Goal: Register for event/course

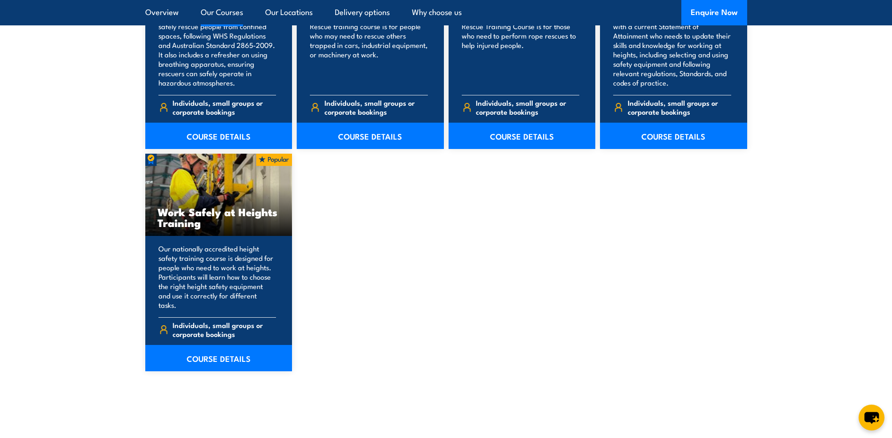
scroll to position [1128, 0]
click at [212, 351] on link "COURSE DETAILS" at bounding box center [218, 358] width 147 height 26
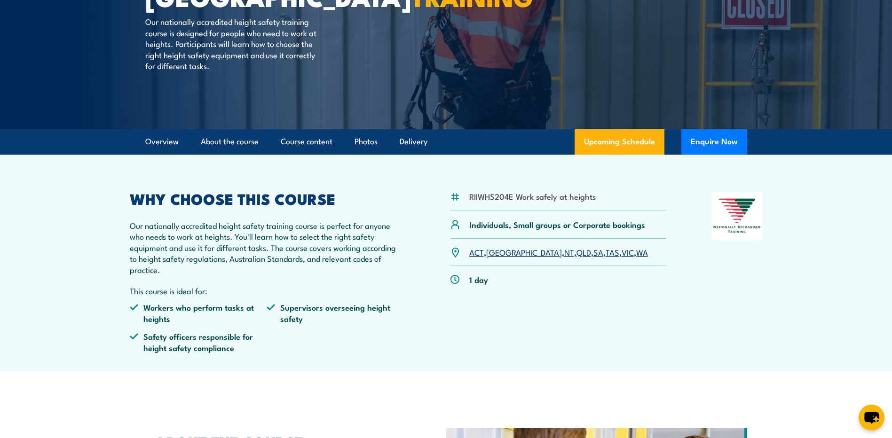
scroll to position [141, 0]
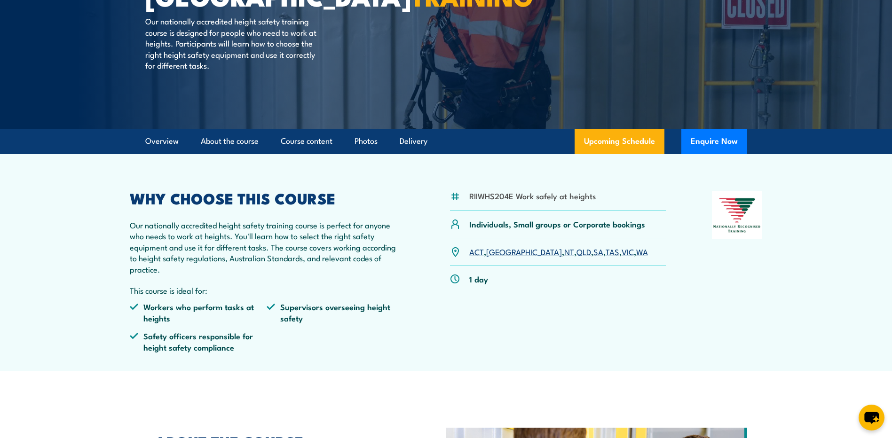
click at [636, 252] on link "WA" at bounding box center [642, 251] width 12 height 11
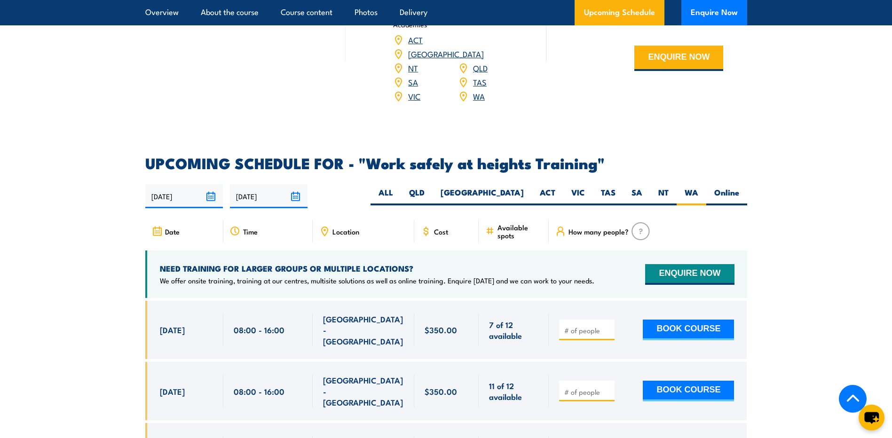
scroll to position [1354, 0]
click at [676, 264] on button "ENQUIRE NOW" at bounding box center [689, 274] width 89 height 21
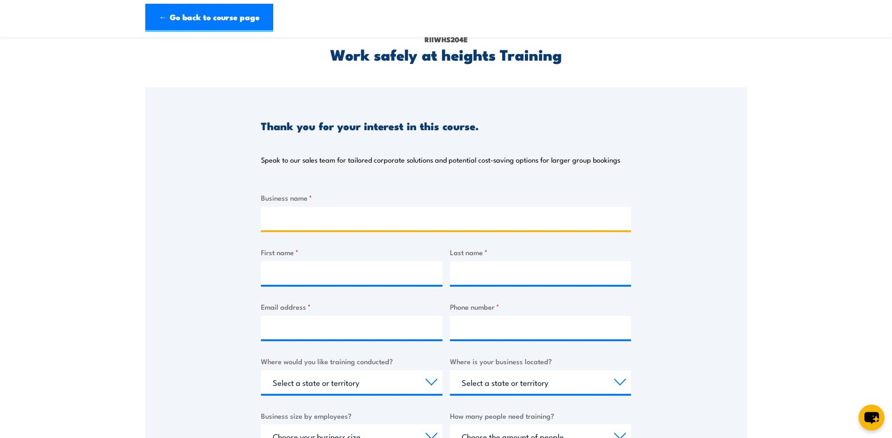
click at [297, 217] on input "Business name *" at bounding box center [446, 219] width 370 height 24
type input "Reef Group Pty Ltd"
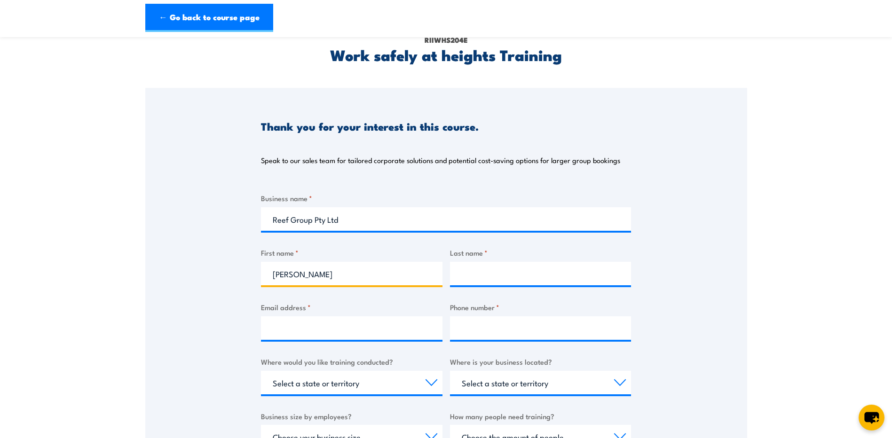
type input "Wendy"
type input "T"
type input "Richmond"
type input "admin@reefgroup.net.au"
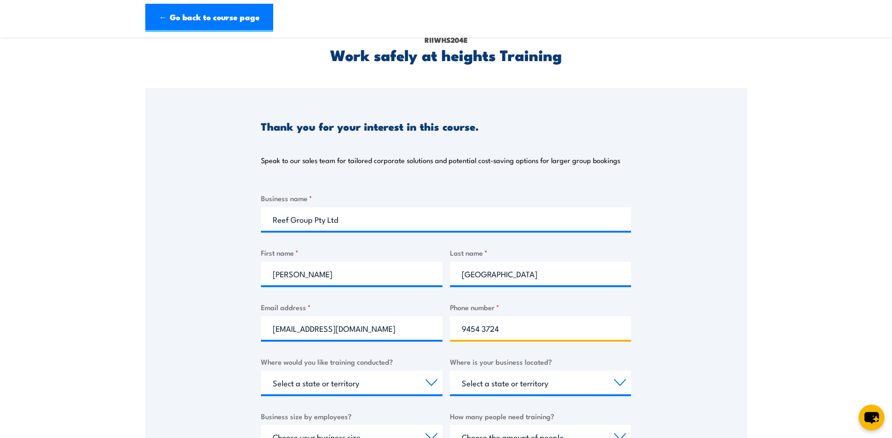
type input "9454 3724"
select select "WA"
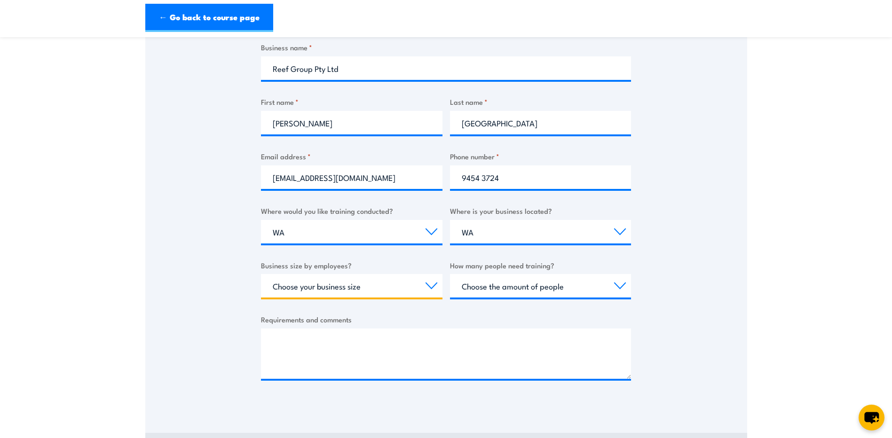
scroll to position [199, 0]
click at [434, 282] on select "Choose your business size 1 to 19 20 to 199 200+" at bounding box center [351, 286] width 181 height 24
select select "20 to 199"
click at [261, 274] on select "Choose your business size 1 to 19 20 to 199 200+" at bounding box center [351, 286] width 181 height 24
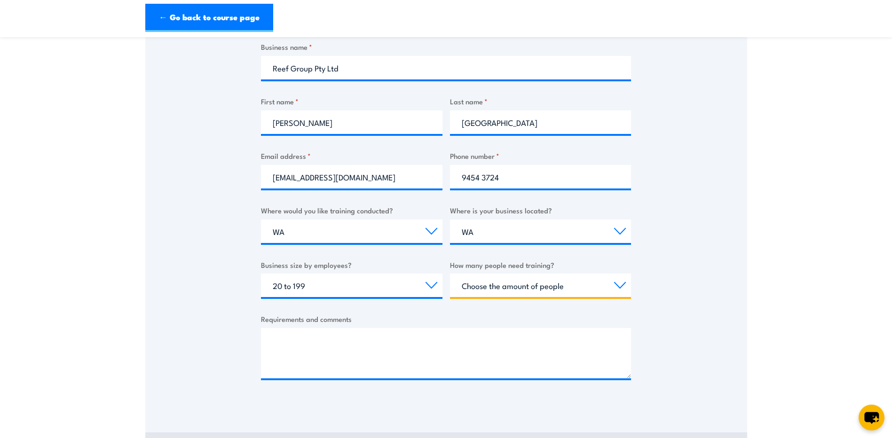
click at [529, 288] on select "Choose the amount of people 1 to 4 5 to 19 20+" at bounding box center [540, 286] width 181 height 24
select select "5 to 19"
click at [450, 274] on select "Choose the amount of people 1 to 4 5 to 19 20+" at bounding box center [540, 286] width 181 height 24
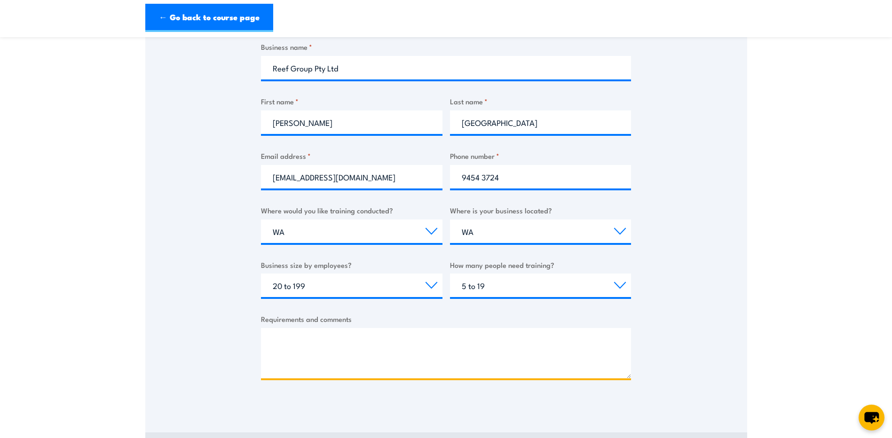
click at [333, 340] on textarea "Requirements and comments" at bounding box center [446, 353] width 370 height 50
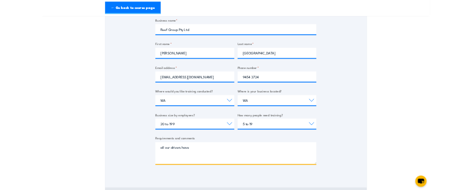
scroll to position [198, 0]
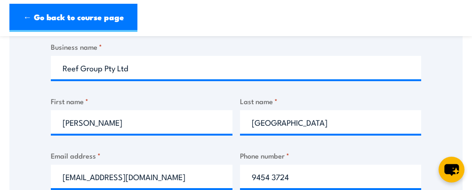
click at [454, 76] on div "Thank you for your interest in this course. Speak to our sales team for tailore…" at bounding box center [235, 172] width 453 height 470
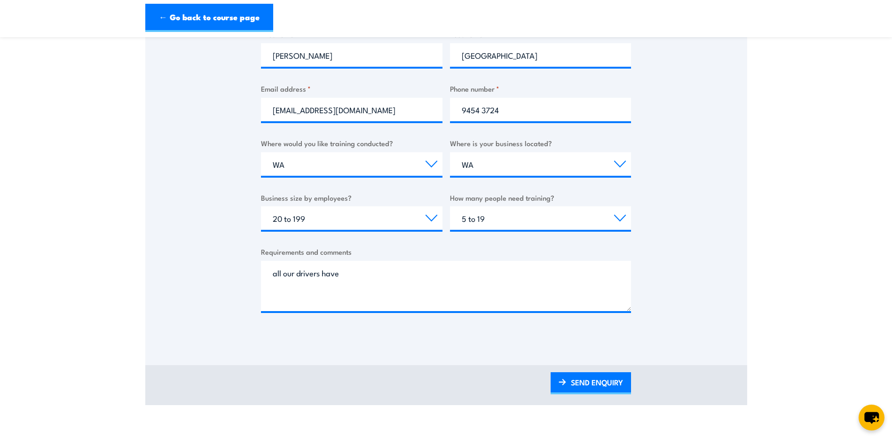
scroll to position [266, 0]
click at [267, 275] on textarea "all our drivers have" at bounding box center [446, 286] width 370 height 50
drag, startPoint x: 498, startPoint y: 275, endPoint x: 518, endPoint y: 272, distance: 19.5
click at [518, 272] on textarea "We are a transport company and we require some of our drivers have" at bounding box center [446, 286] width 370 height 50
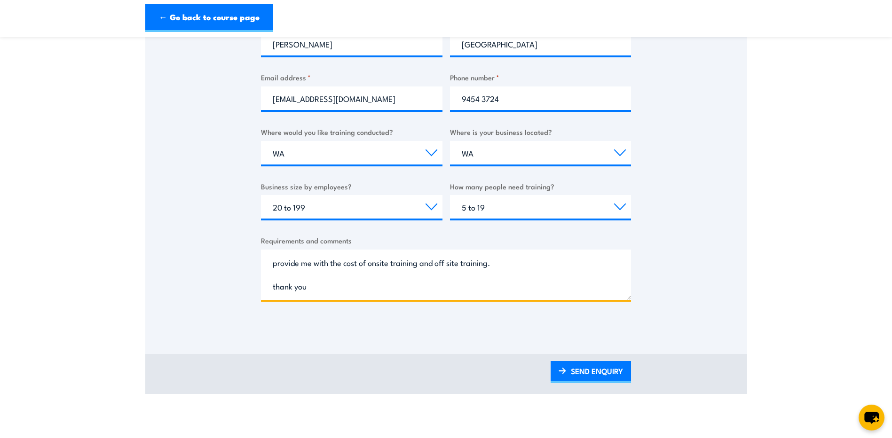
scroll to position [47, 0]
type textarea "We are a transport company and we require some of our drivers (8) to have a Wor…"
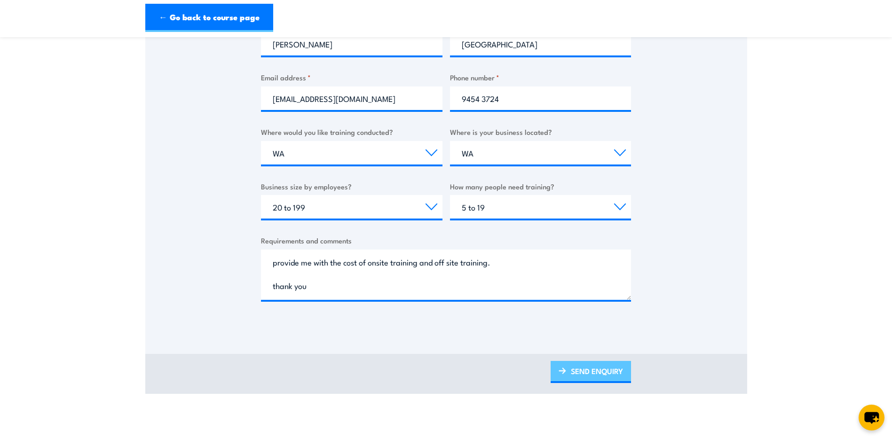
click at [598, 372] on link "SEND ENQUIRY" at bounding box center [590, 372] width 80 height 22
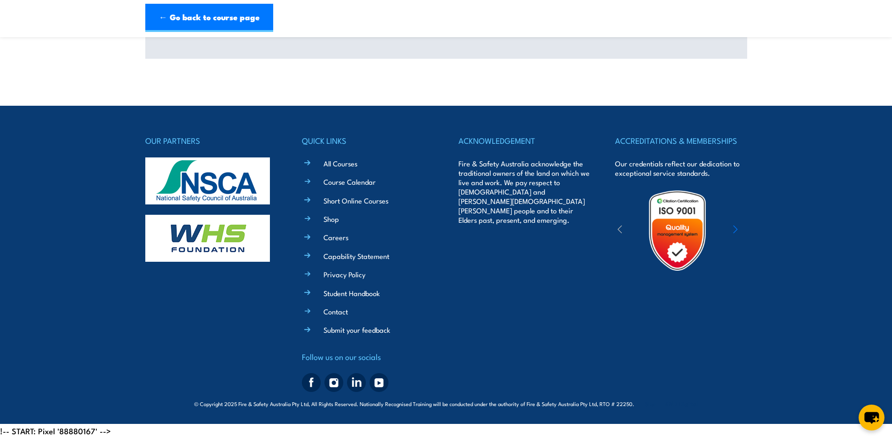
scroll to position [262, 0]
click at [331, 166] on link "All Courses" at bounding box center [340, 163] width 34 height 10
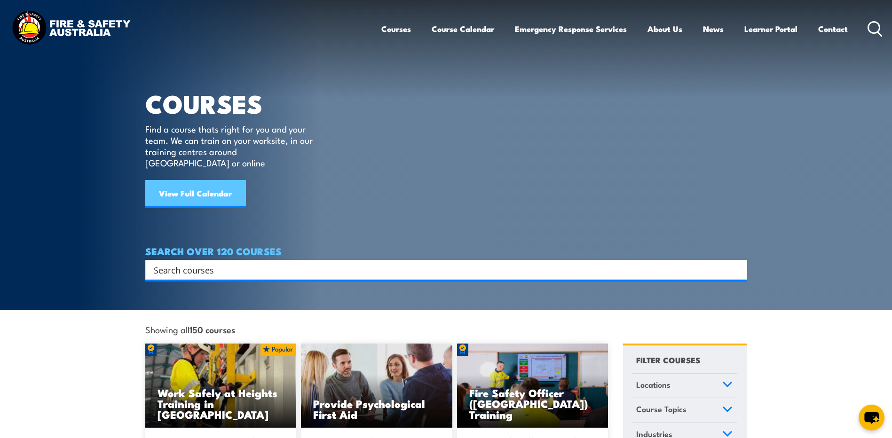
click at [185, 180] on link "View Full Calendar" at bounding box center [195, 194] width 101 height 28
click at [190, 180] on link "View Full Calendar" at bounding box center [195, 194] width 101 height 28
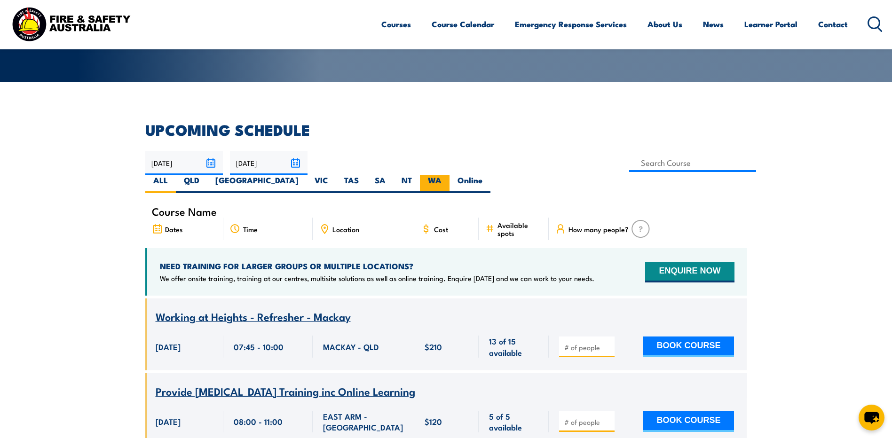
click at [449, 175] on label "WA" at bounding box center [435, 184] width 30 height 18
click at [448, 175] on input "WA" at bounding box center [444, 178] width 6 height 6
radio input "true"
click at [449, 175] on label "WA" at bounding box center [435, 184] width 30 height 18
click at [448, 175] on input "WA" at bounding box center [444, 178] width 6 height 6
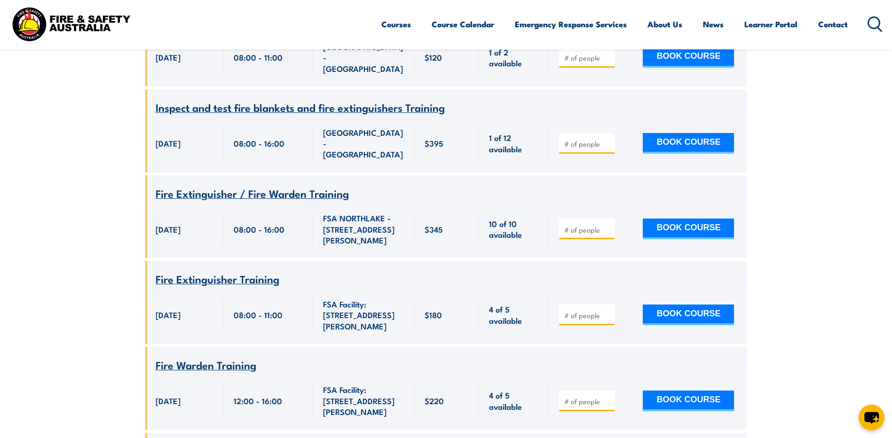
scroll to position [827, 0]
